Goal: Task Accomplishment & Management: Manage account settings

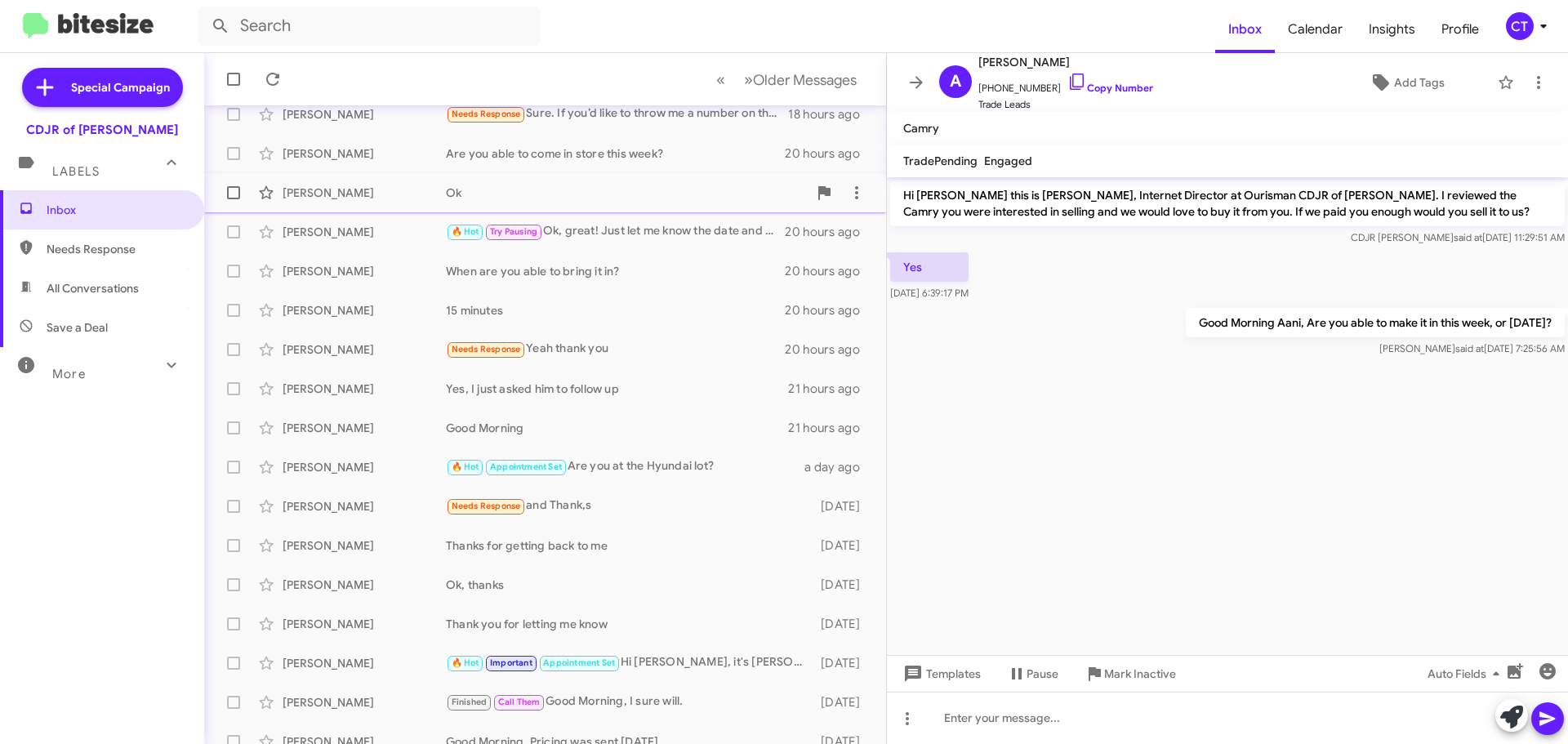
scroll to position [204, 0]
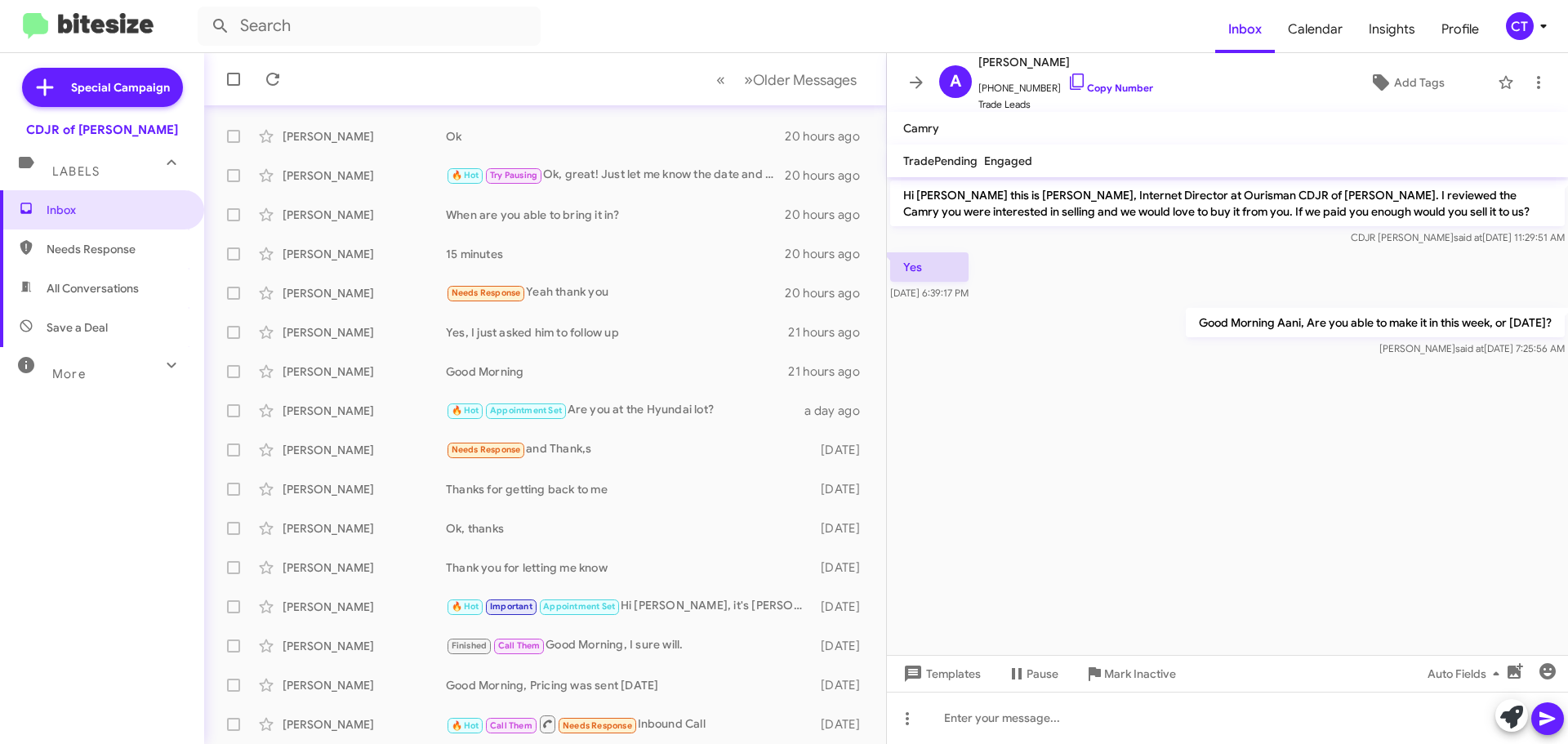
click at [1541, 28] on icon at bounding box center [1543, 27] width 20 height 20
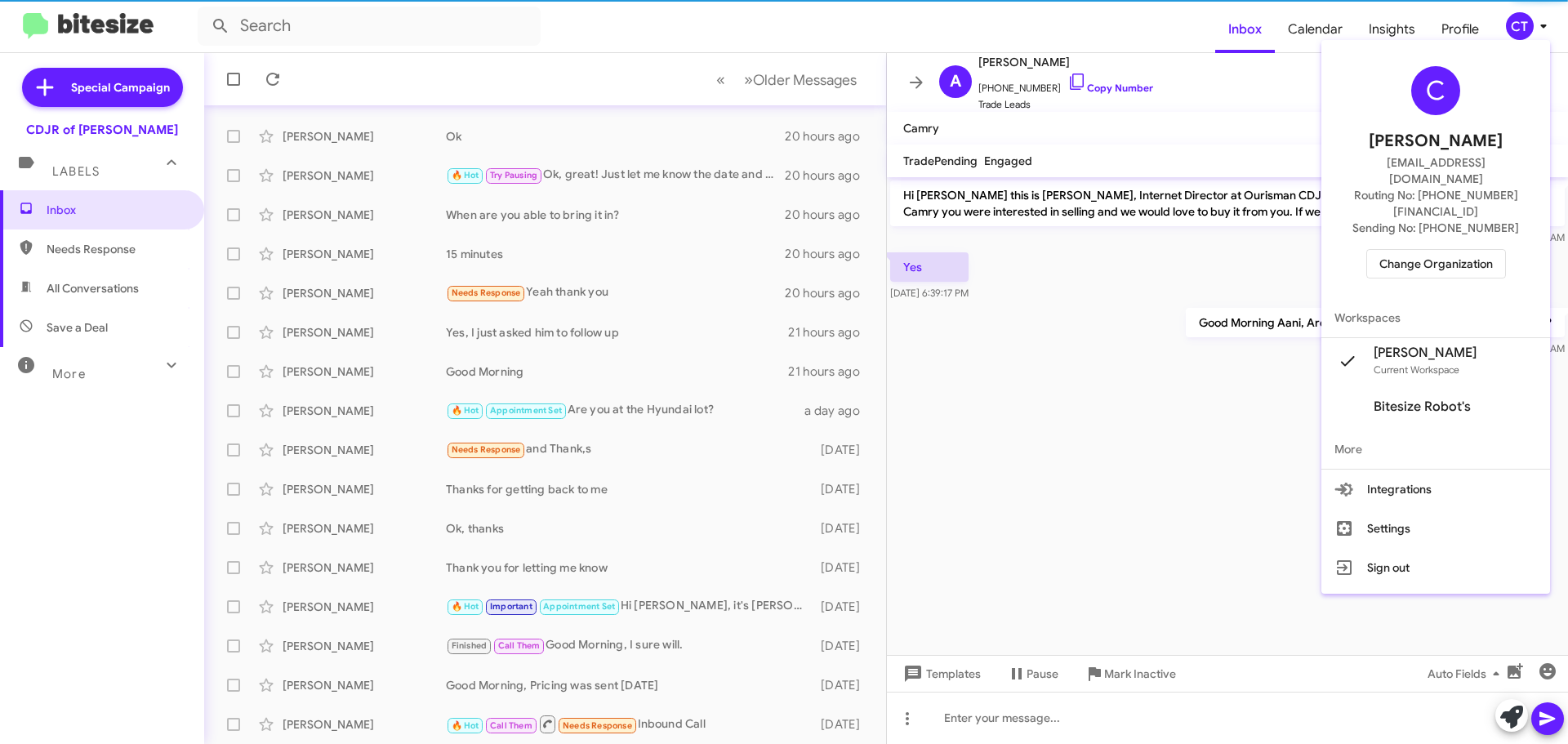
click at [1442, 250] on span "Change Organization" at bounding box center [1436, 263] width 113 height 27
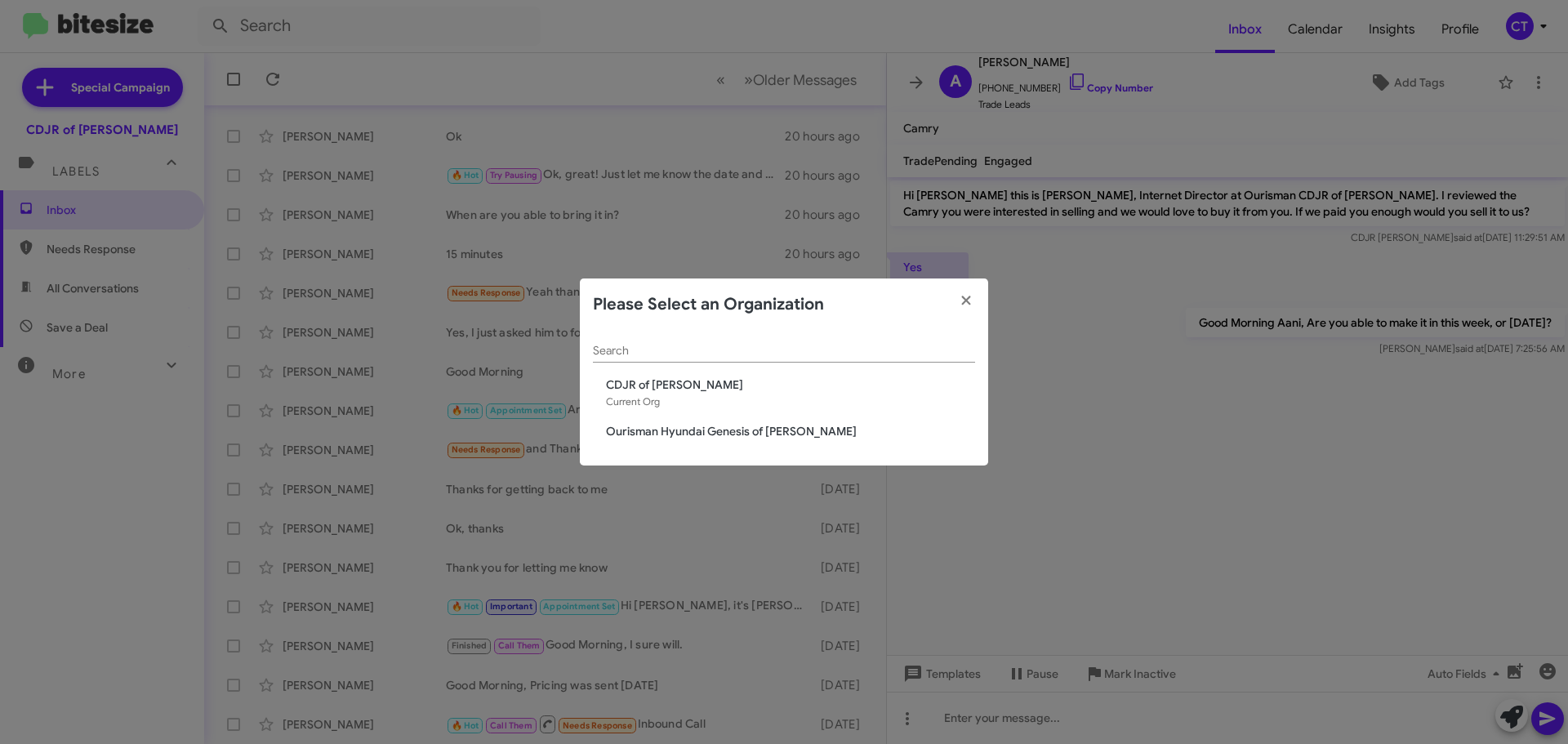
click at [717, 431] on span "Ourisman Hyundai Genesis of Bowie" at bounding box center [790, 431] width 369 height 17
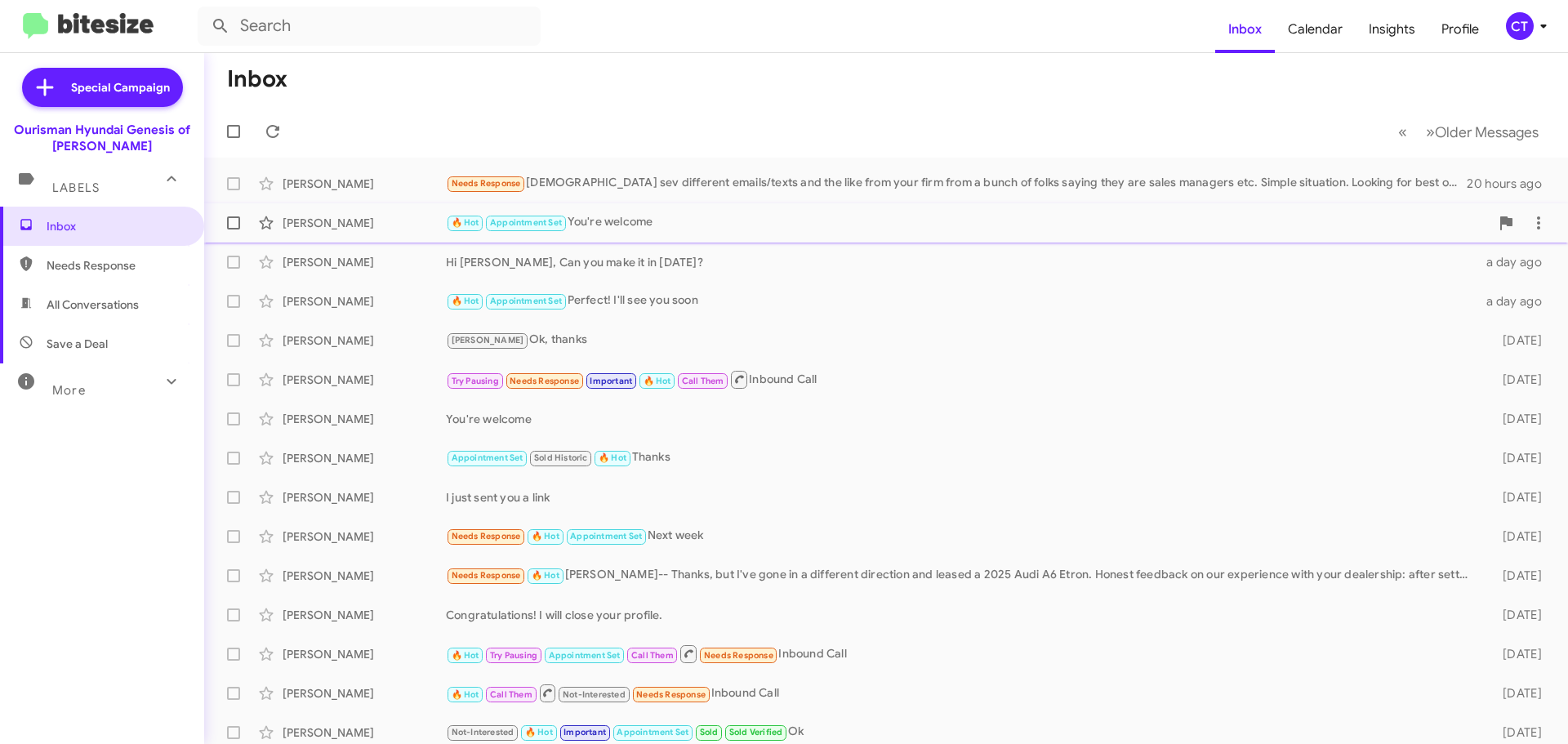
click at [682, 228] on div "🔥 Hot Appointment Set You're welcome" at bounding box center [968, 222] width 1044 height 19
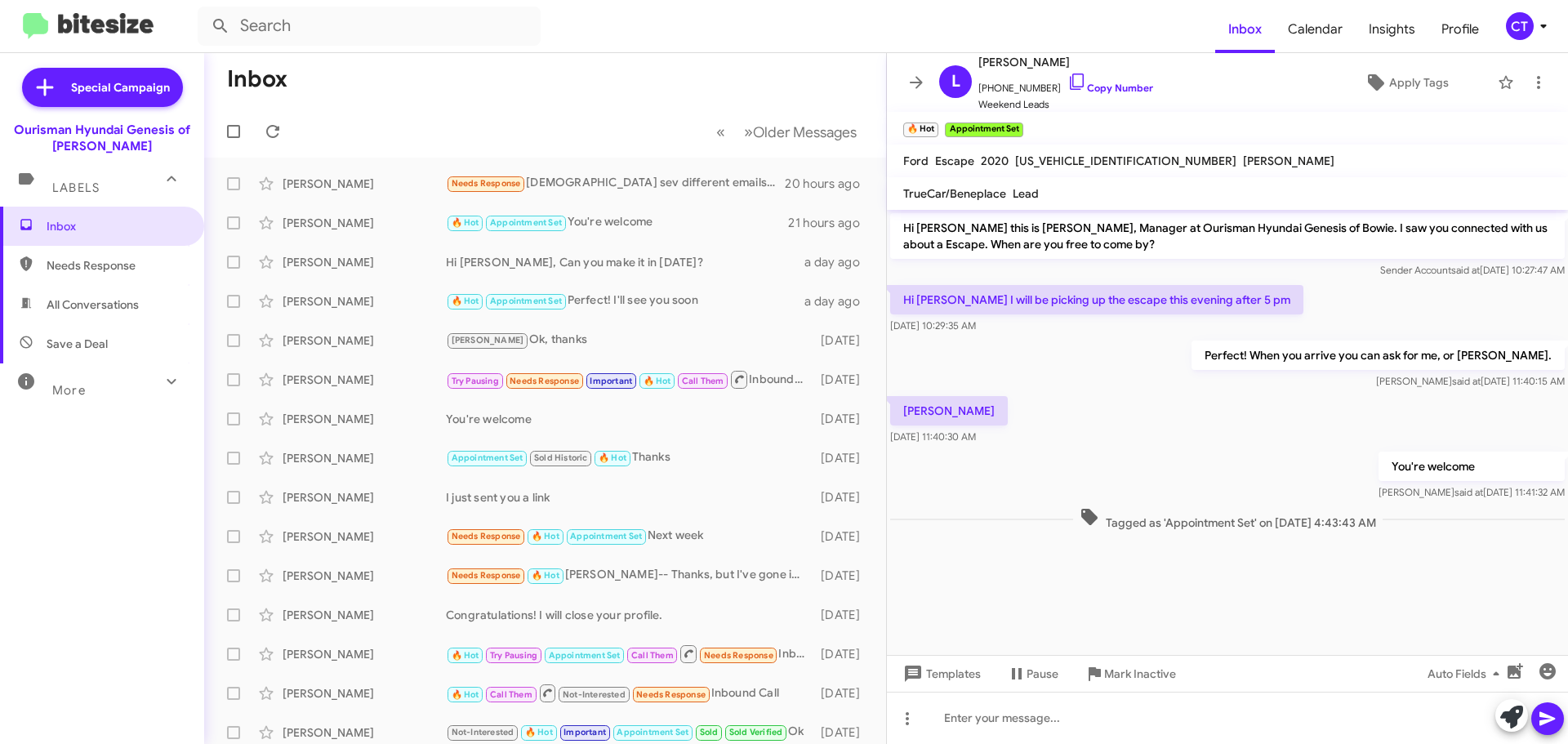
drag, startPoint x: 898, startPoint y: 225, endPoint x: 1446, endPoint y: 517, distance: 620.9
click at [1446, 517] on div "Hi Lisa this is Ciara Taylor, Manager at Ourisman Hyundai Genesis of Bowie. I s…" at bounding box center [1227, 371] width 681 height 324
copy div "Hi Lisa this is Ciara Taylor, Manager at Ourisman Hyundai Genesis of Bowie. I s…"
click at [1531, 26] on span "CT" at bounding box center [1529, 26] width 49 height 27
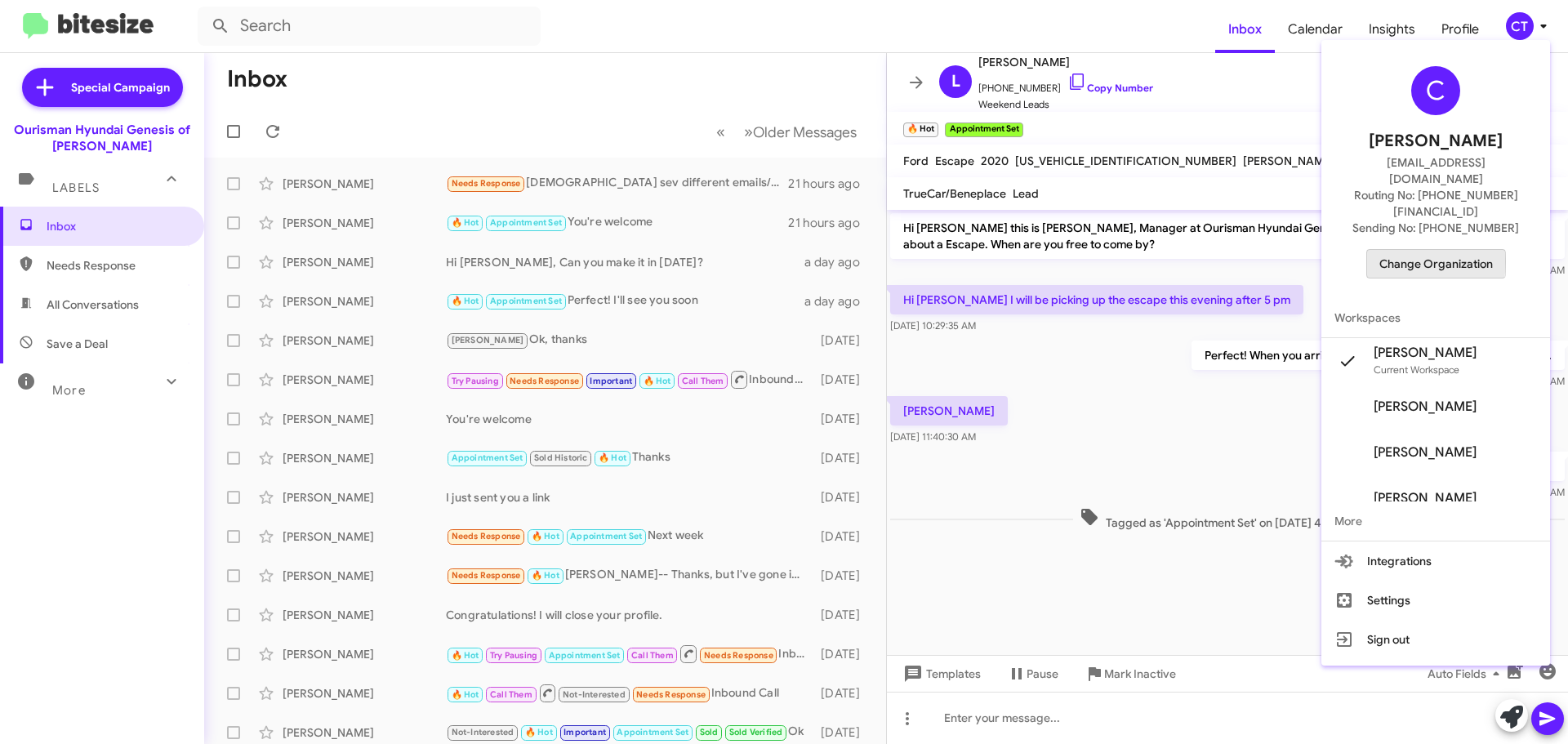
click at [1421, 250] on span "Change Organization" at bounding box center [1436, 263] width 113 height 27
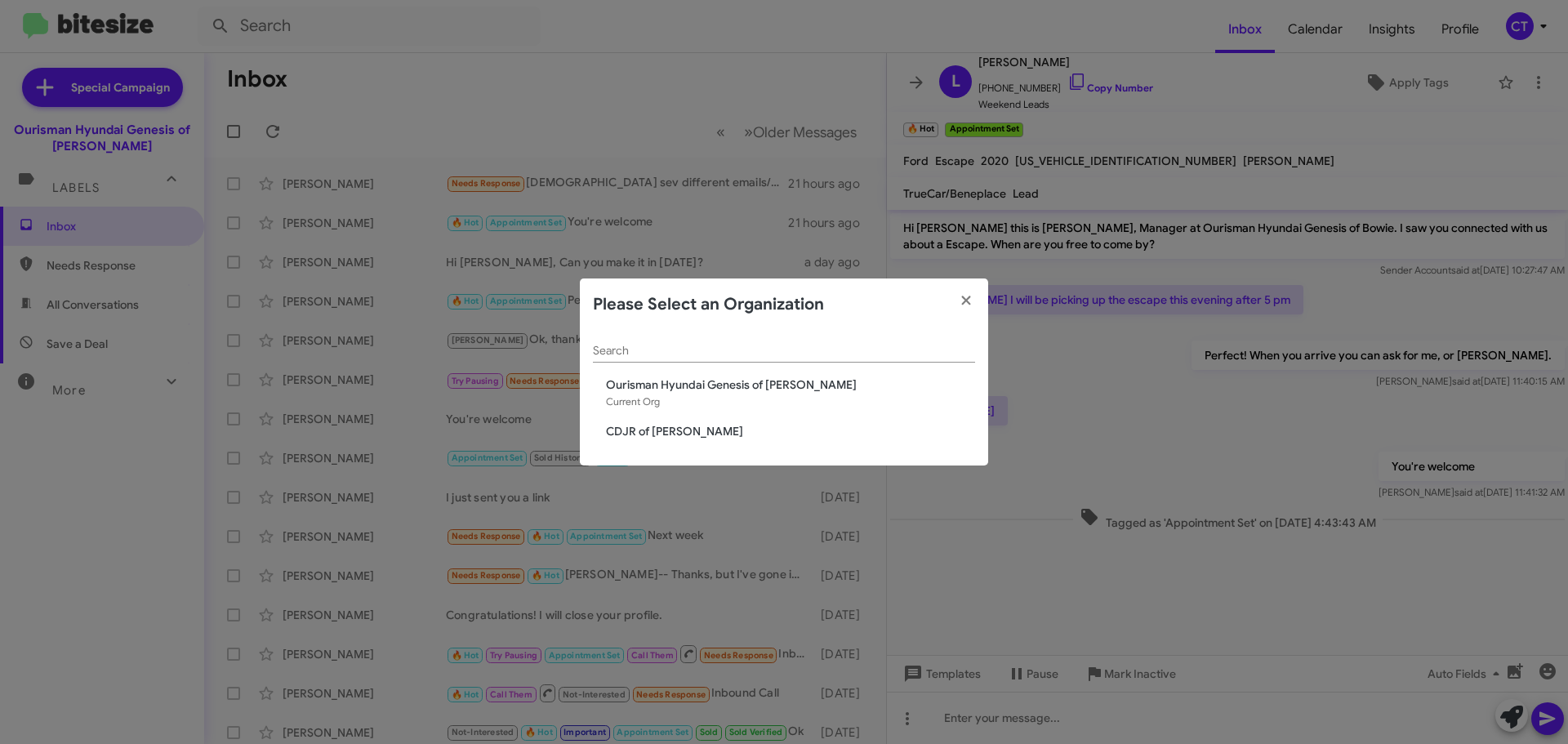
click at [670, 432] on span "CDJR of [PERSON_NAME]" at bounding box center [790, 431] width 369 height 17
